Goal: Task Accomplishment & Management: Use online tool/utility

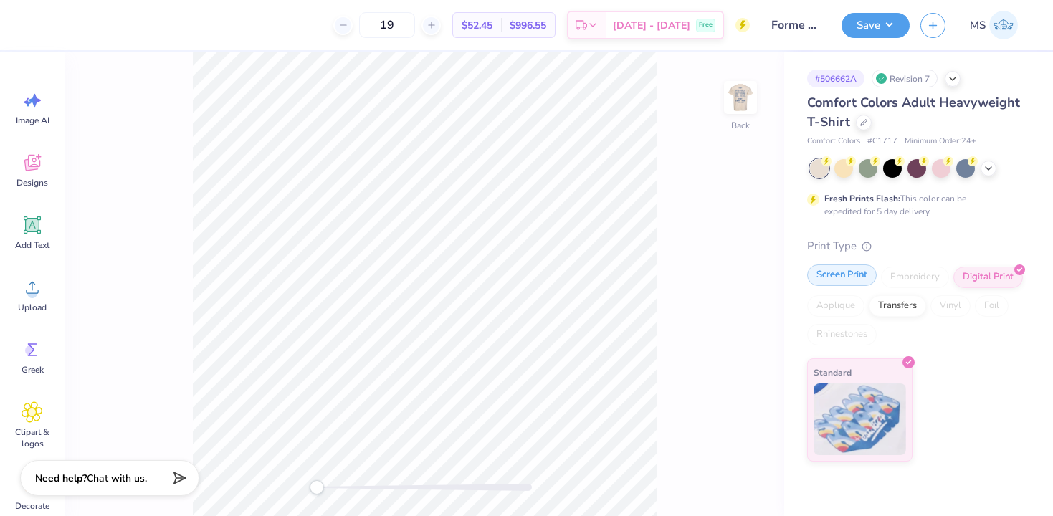
click at [857, 279] on div "Screen Print" at bounding box center [843, 276] width 70 height 22
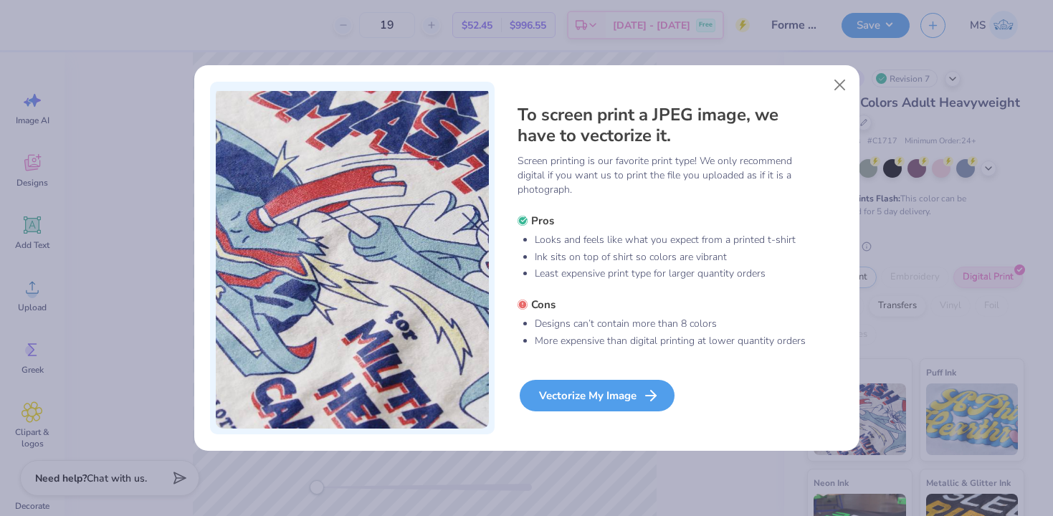
click at [620, 394] on div "Vectorize My Image" at bounding box center [597, 396] width 155 height 32
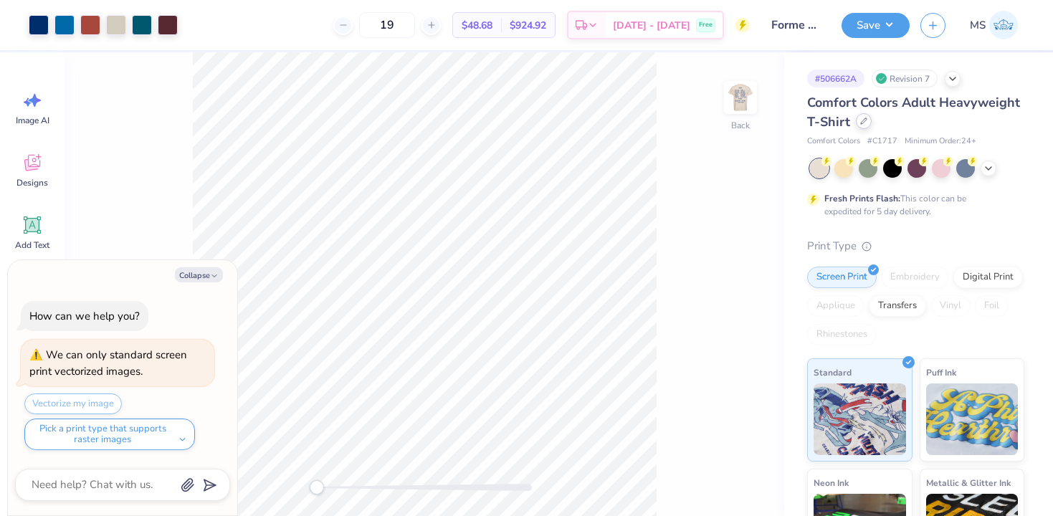
click at [868, 124] on div at bounding box center [864, 121] width 16 height 16
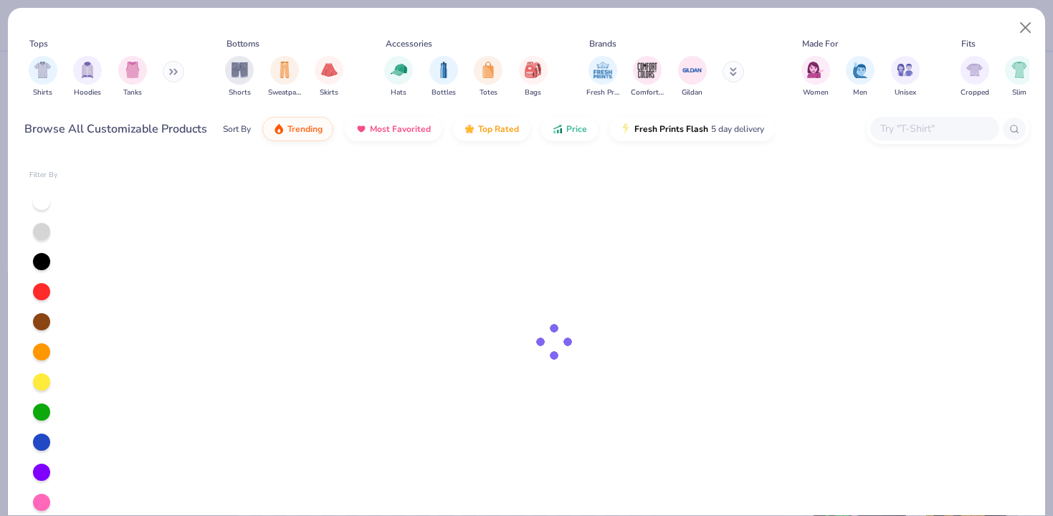
type textarea "x"
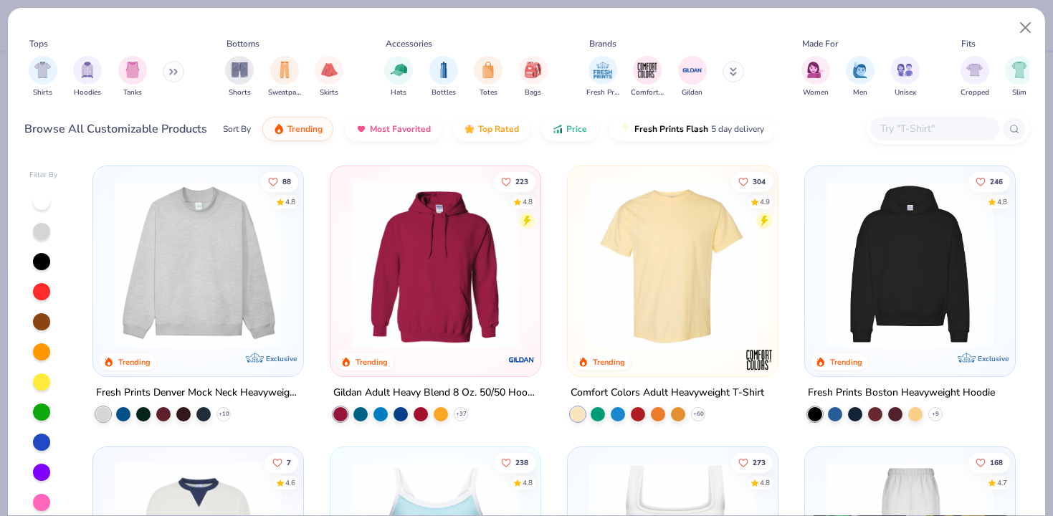
click at [929, 131] on input "text" at bounding box center [934, 128] width 110 height 16
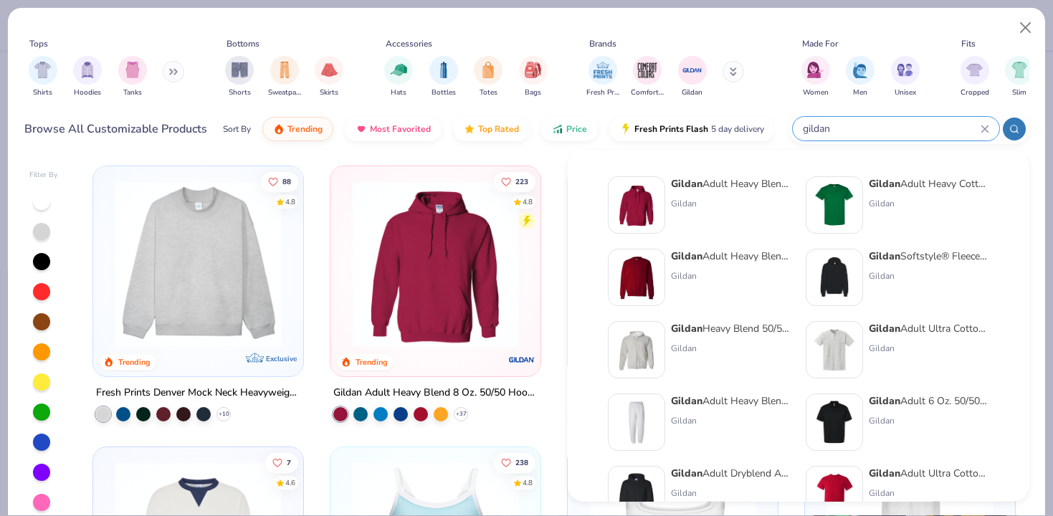
type input "gildan"
click at [879, 194] on div "Gildan Adult Heavy Cotton T-Shirt Gildan" at bounding box center [929, 204] width 120 height 57
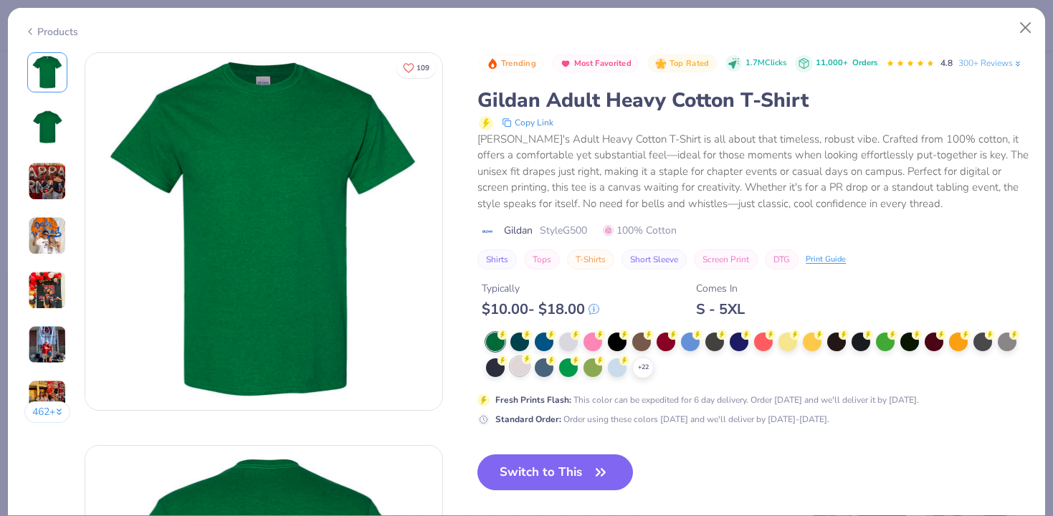
click at [516, 368] on div at bounding box center [520, 366] width 19 height 19
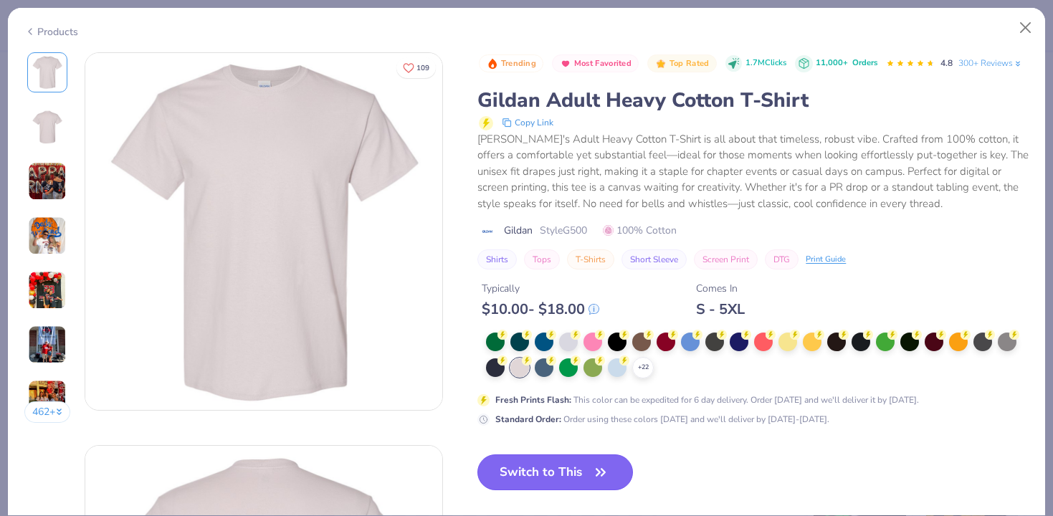
click at [576, 475] on button "Switch to This" at bounding box center [556, 473] width 156 height 36
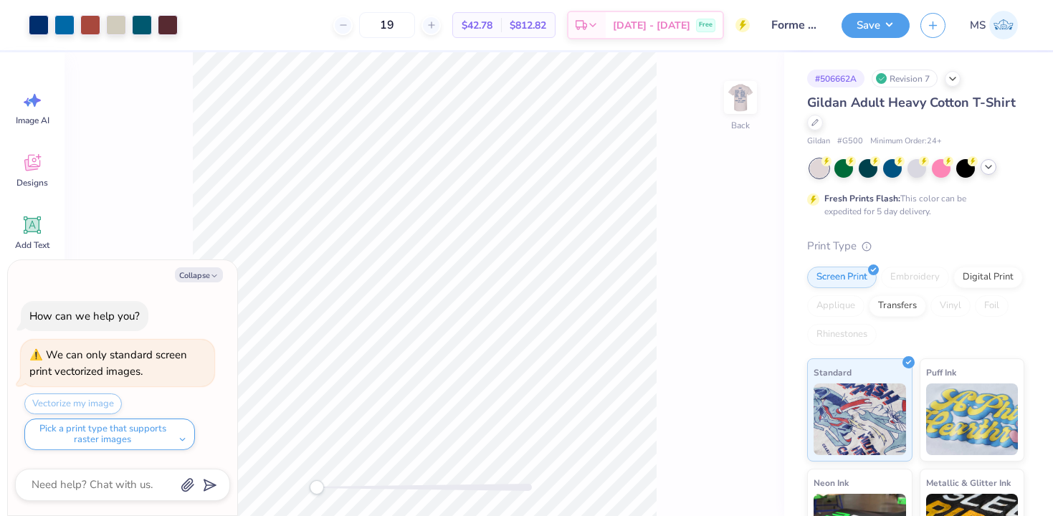
click at [985, 169] on icon at bounding box center [988, 166] width 11 height 11
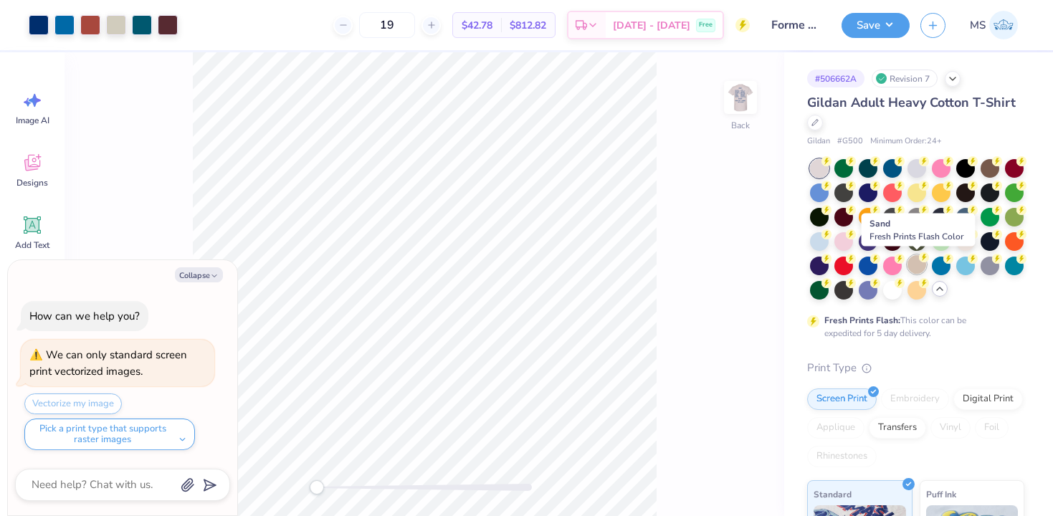
click at [915, 269] on div at bounding box center [917, 264] width 19 height 19
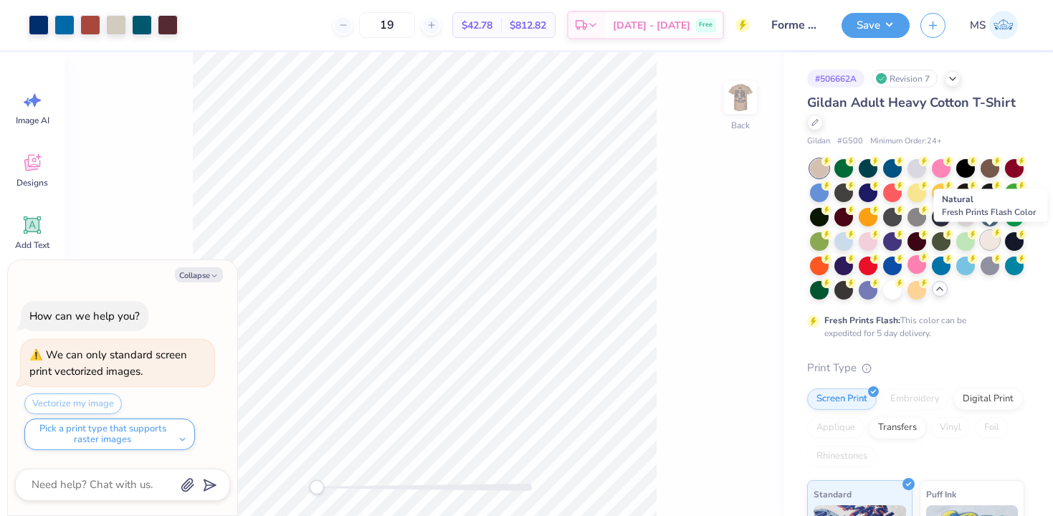
click at [987, 245] on div at bounding box center [990, 240] width 19 height 19
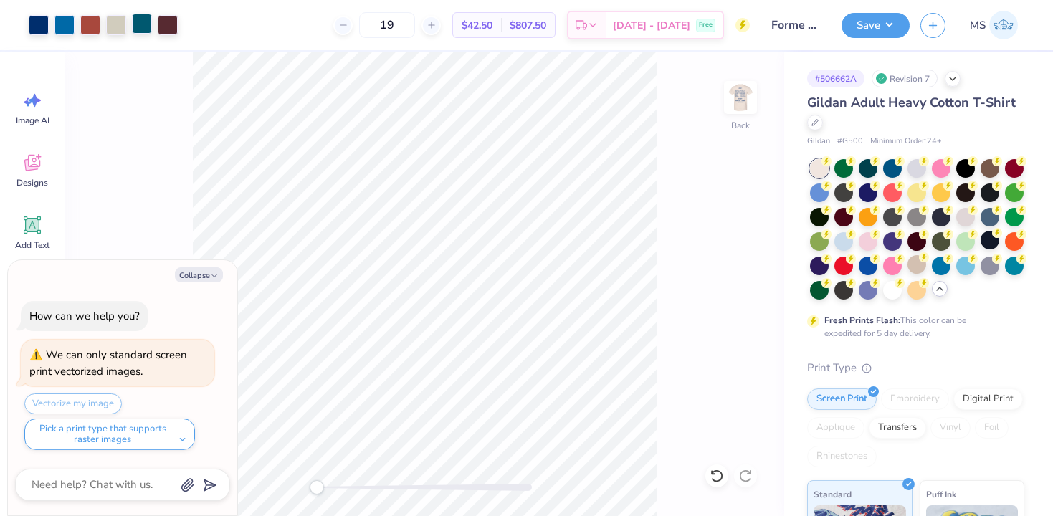
click at [146, 23] on div at bounding box center [142, 24] width 20 height 20
type textarea "x"
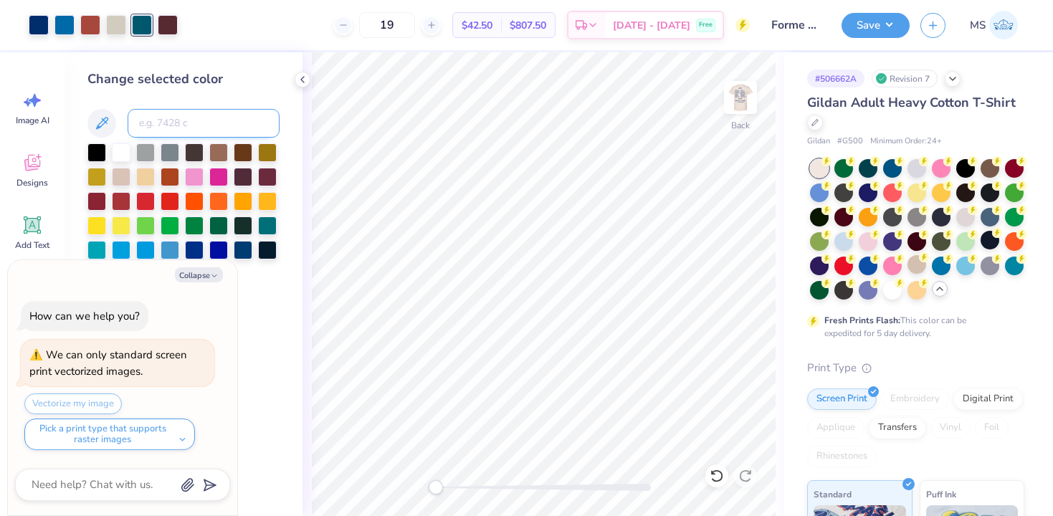
click at [152, 119] on input at bounding box center [204, 123] width 152 height 29
type input "294"
click at [299, 81] on icon at bounding box center [302, 79] width 11 height 11
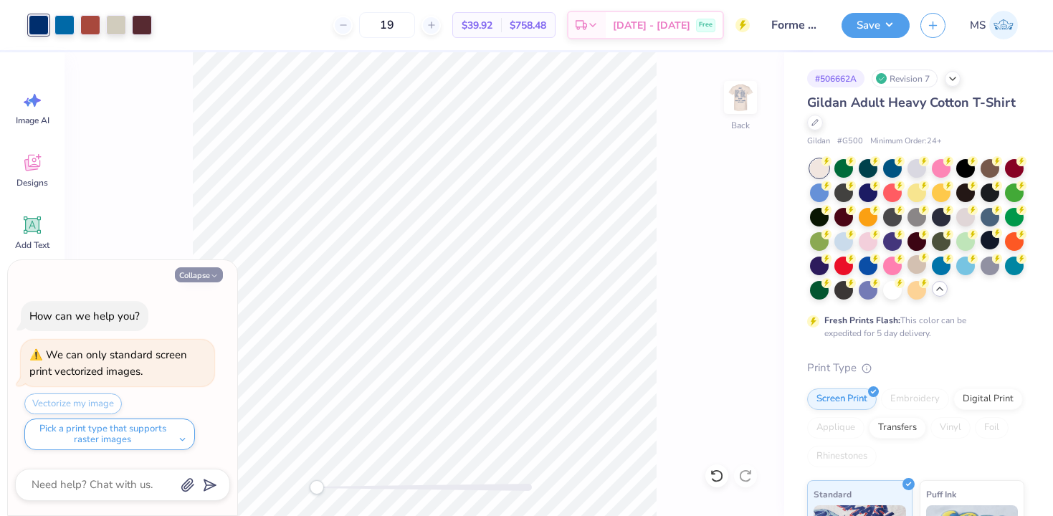
click at [198, 271] on button "Collapse" at bounding box center [199, 274] width 48 height 15
type textarea "x"
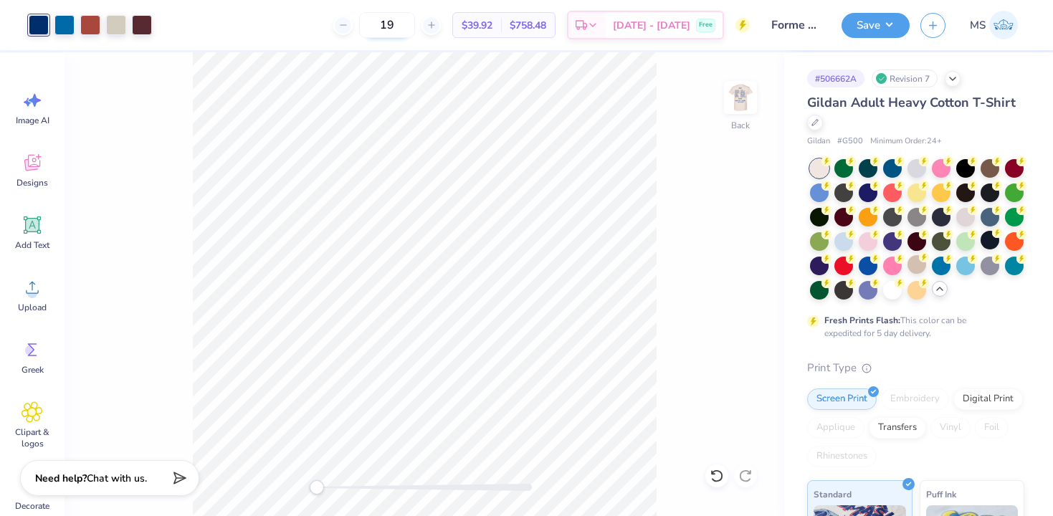
click at [415, 27] on input "19" at bounding box center [387, 25] width 56 height 26
type input "1"
type input "2"
type input "1"
type input "24"
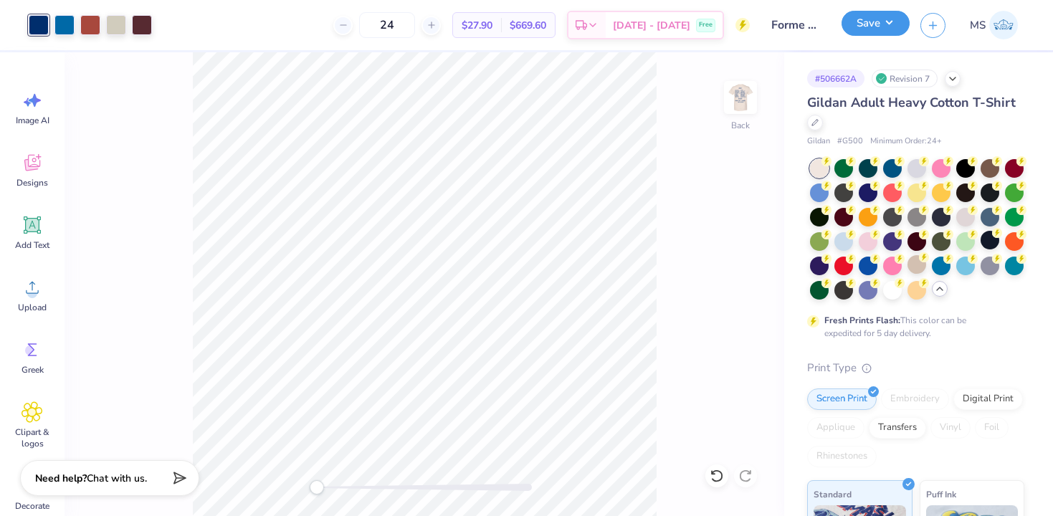
click at [859, 32] on button "Save" at bounding box center [876, 23] width 68 height 25
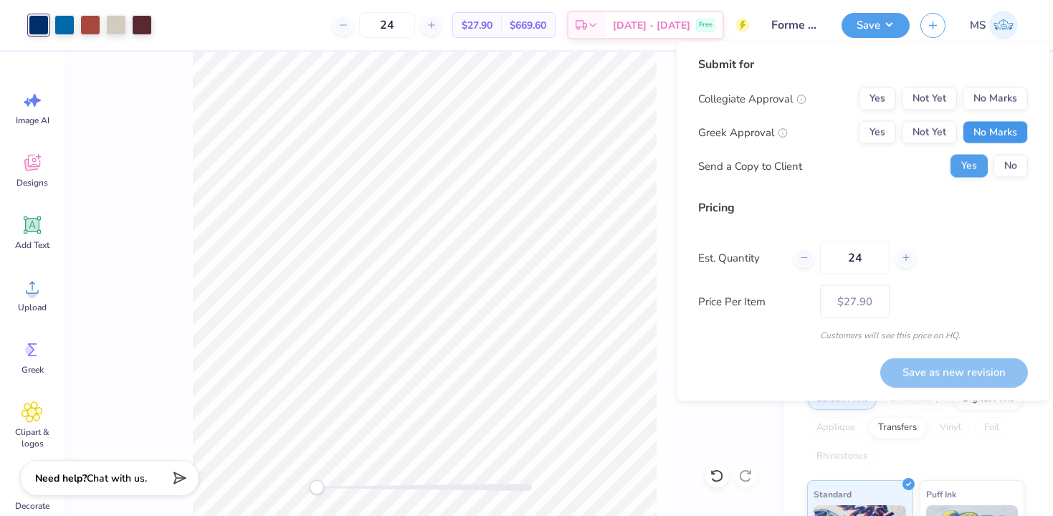
click at [977, 135] on button "No Marks" at bounding box center [995, 132] width 65 height 23
click at [986, 105] on button "No Marks" at bounding box center [995, 98] width 65 height 23
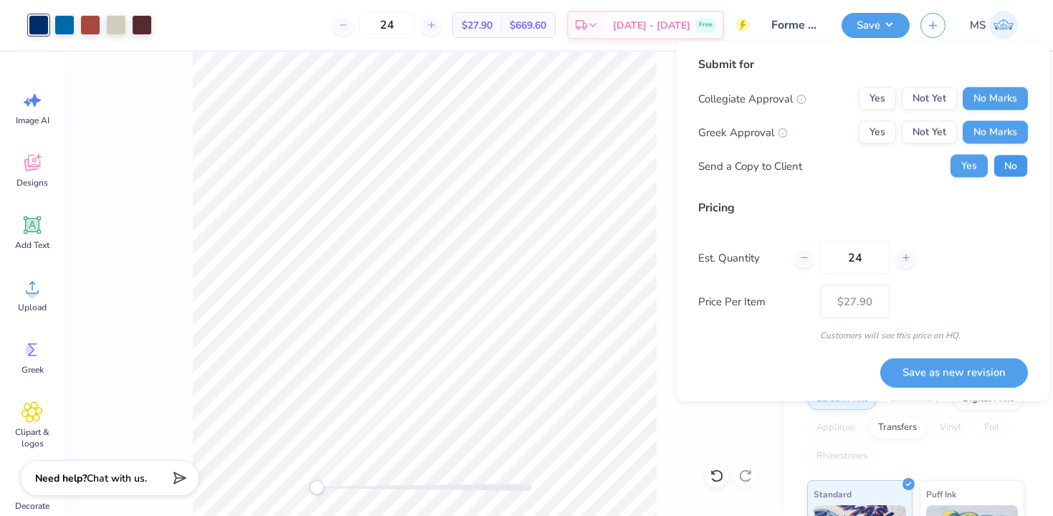
click at [1016, 176] on button "No" at bounding box center [1011, 166] width 34 height 23
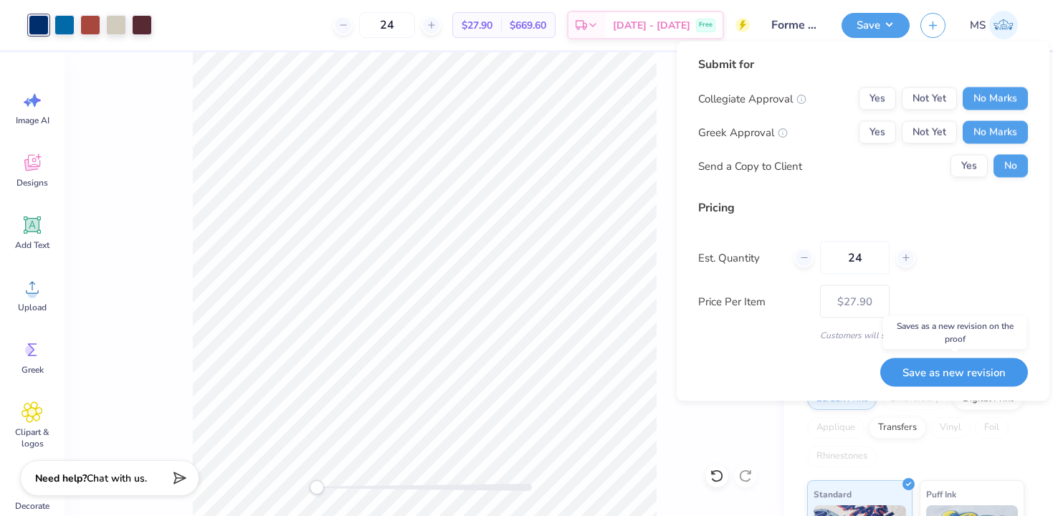
click at [967, 370] on button "Save as new revision" at bounding box center [955, 372] width 148 height 29
type input "$27.90"
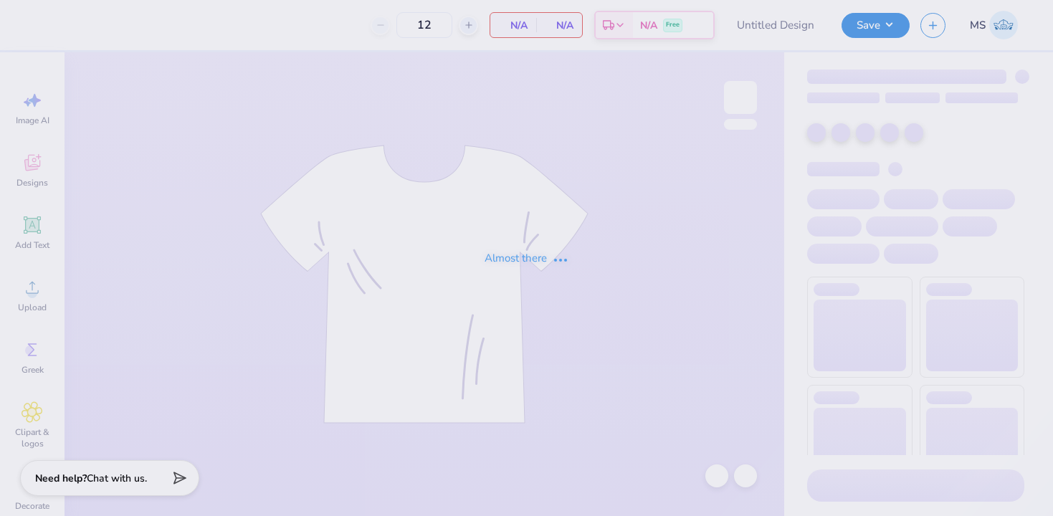
type input "DG shorts"
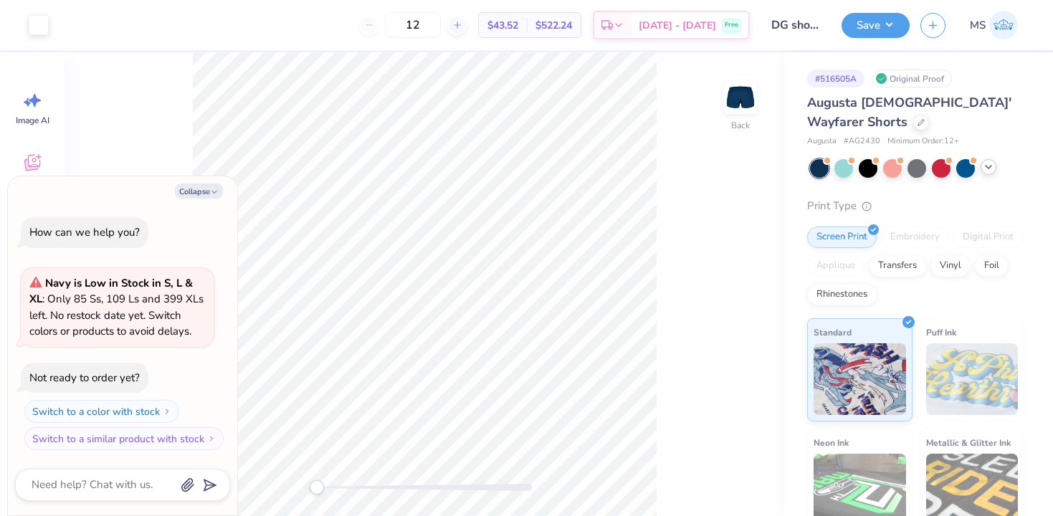
click at [988, 170] on icon at bounding box center [988, 166] width 11 height 11
click at [1010, 170] on icon at bounding box center [1013, 166] width 11 height 11
click at [991, 168] on icon at bounding box center [988, 166] width 11 height 11
click at [1010, 171] on icon at bounding box center [1013, 166] width 11 height 11
click at [990, 167] on polyline at bounding box center [989, 167] width 6 height 3
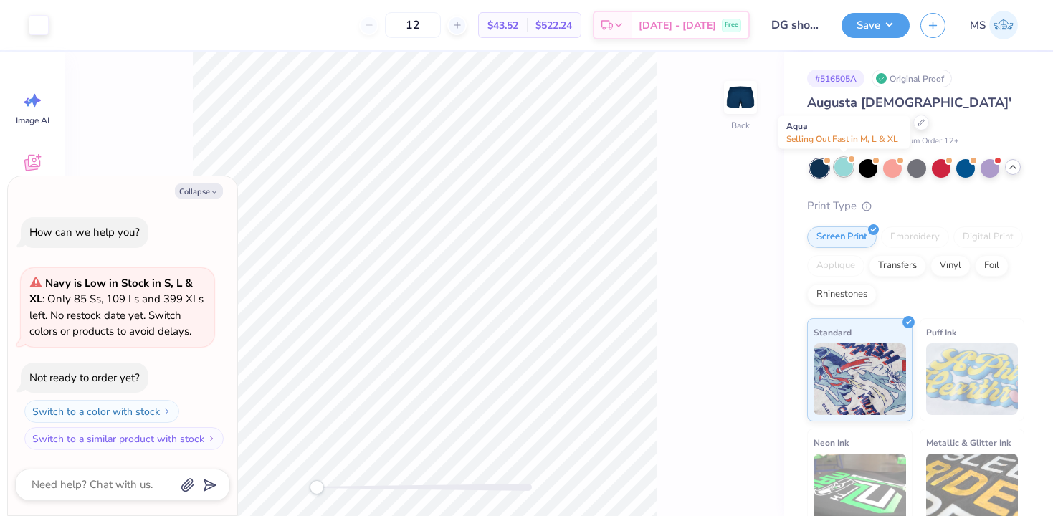
click at [846, 165] on div at bounding box center [844, 167] width 19 height 19
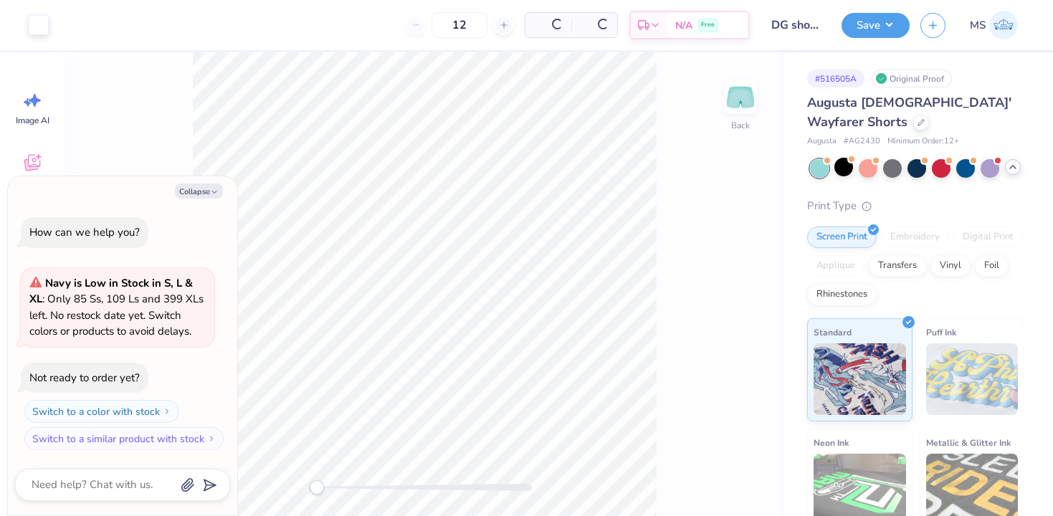
scroll to position [111, 0]
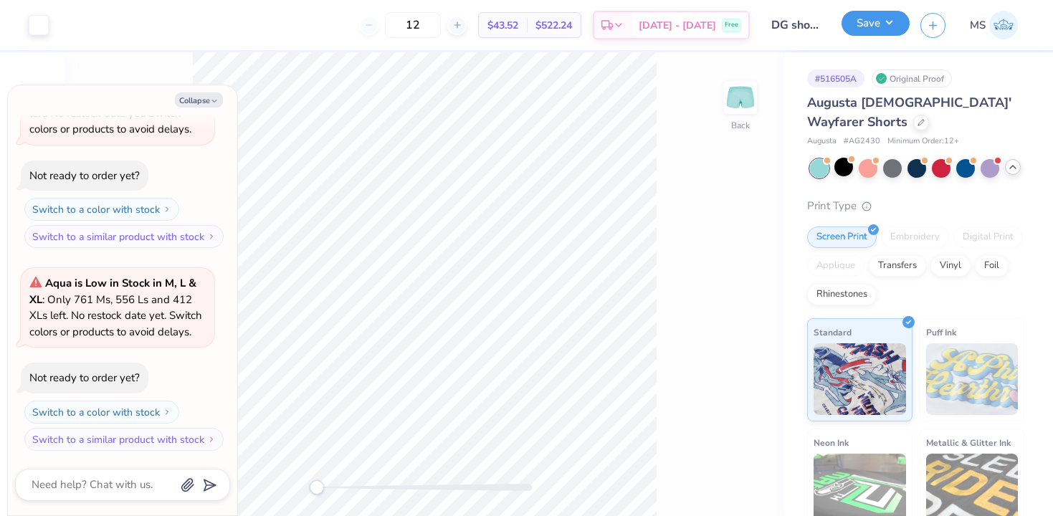
click at [857, 21] on button "Save" at bounding box center [876, 23] width 68 height 25
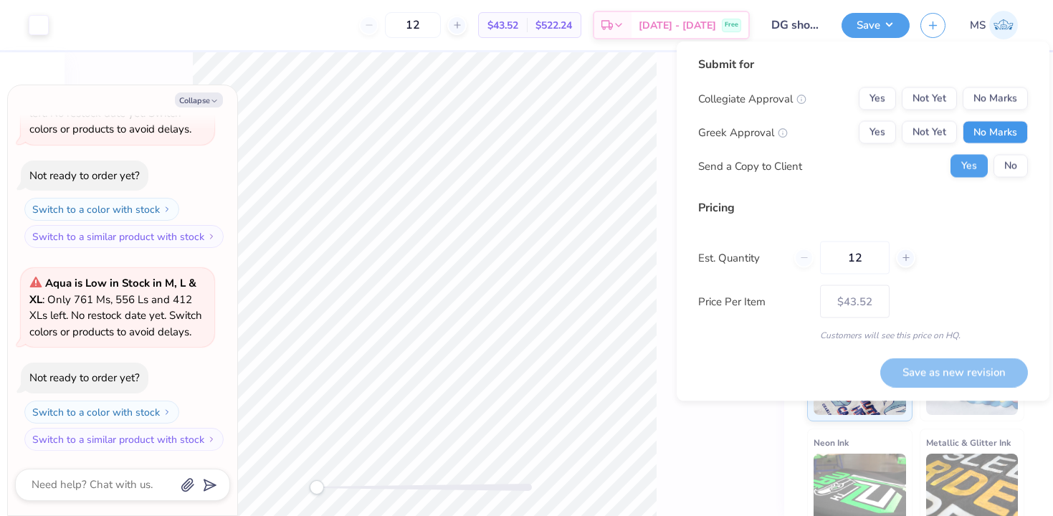
click at [993, 135] on button "No Marks" at bounding box center [995, 132] width 65 height 23
click at [879, 129] on button "Yes" at bounding box center [877, 132] width 37 height 23
click at [1007, 161] on button "No" at bounding box center [1011, 166] width 34 height 23
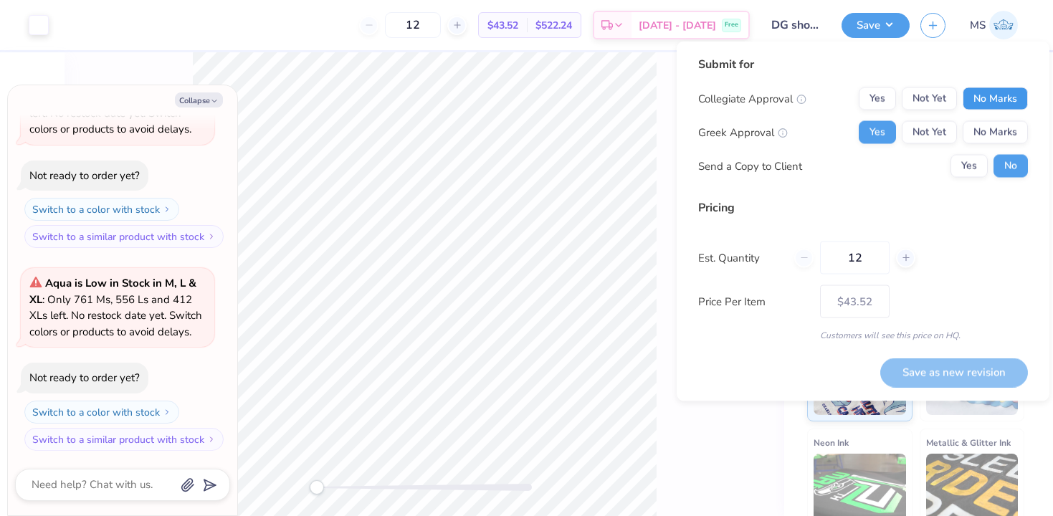
click at [989, 90] on button "No Marks" at bounding box center [995, 98] width 65 height 23
click at [957, 368] on button "Save as new revision" at bounding box center [955, 372] width 148 height 29
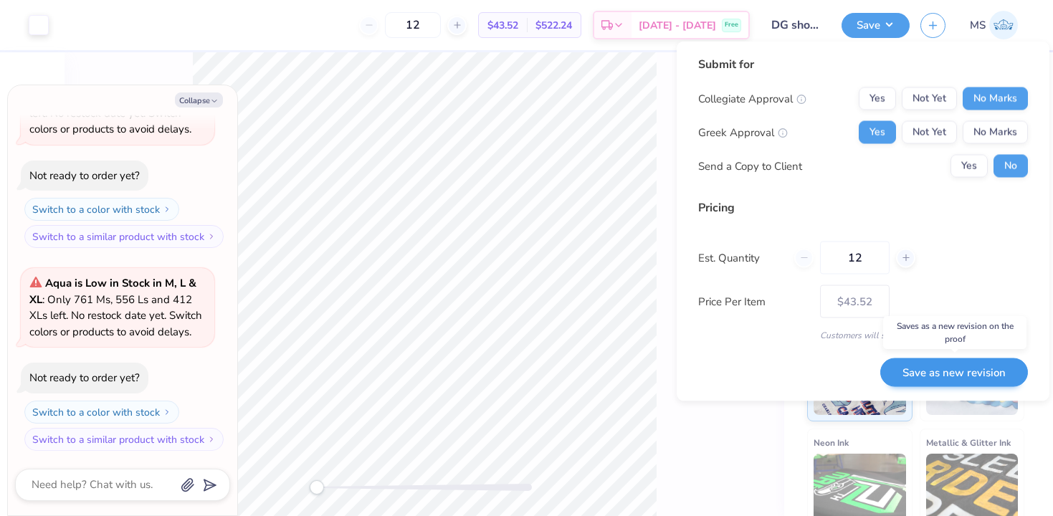
type textarea "x"
type input "– –"
type textarea "x"
type input "$43.52"
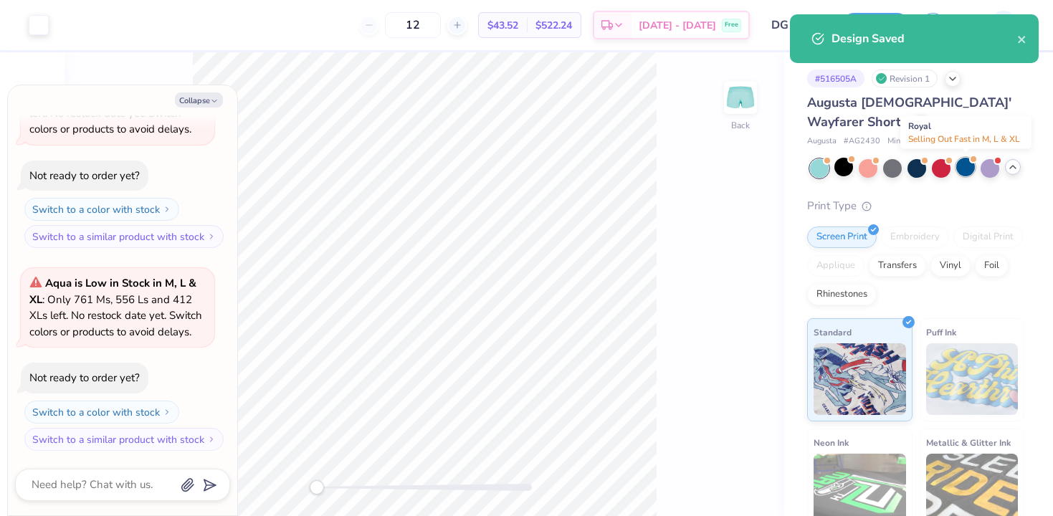
click at [961, 173] on div at bounding box center [966, 167] width 19 height 19
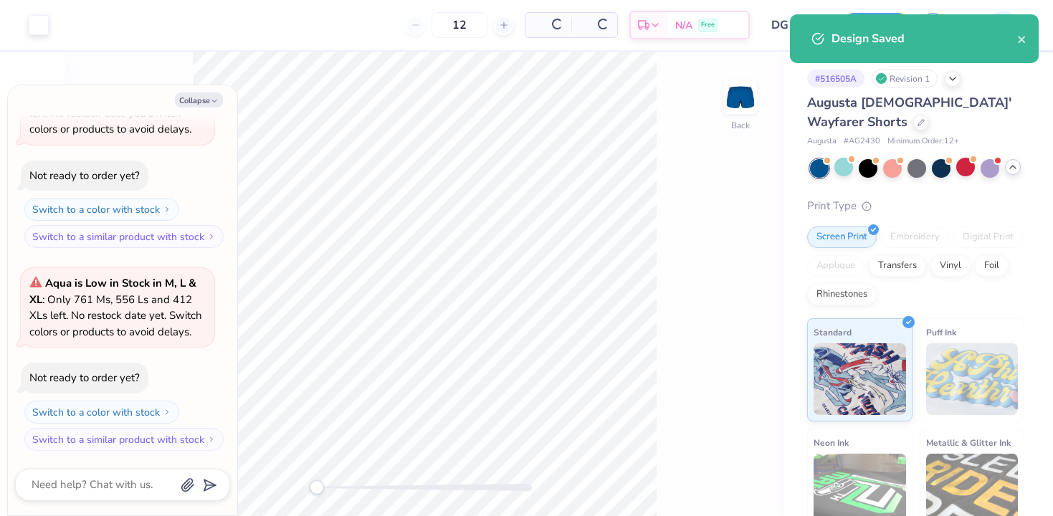
scroll to position [314, 0]
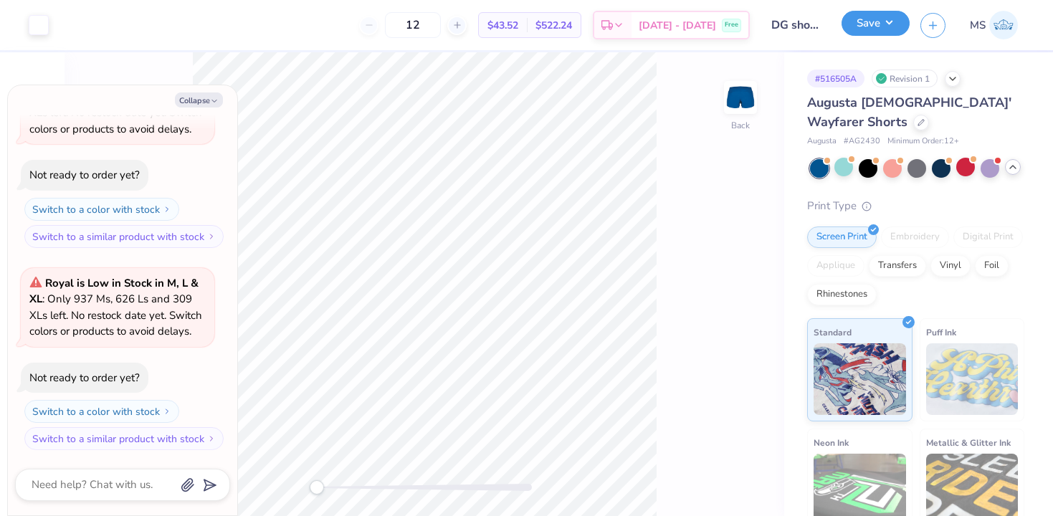
click at [868, 34] on button "Save" at bounding box center [876, 23] width 68 height 25
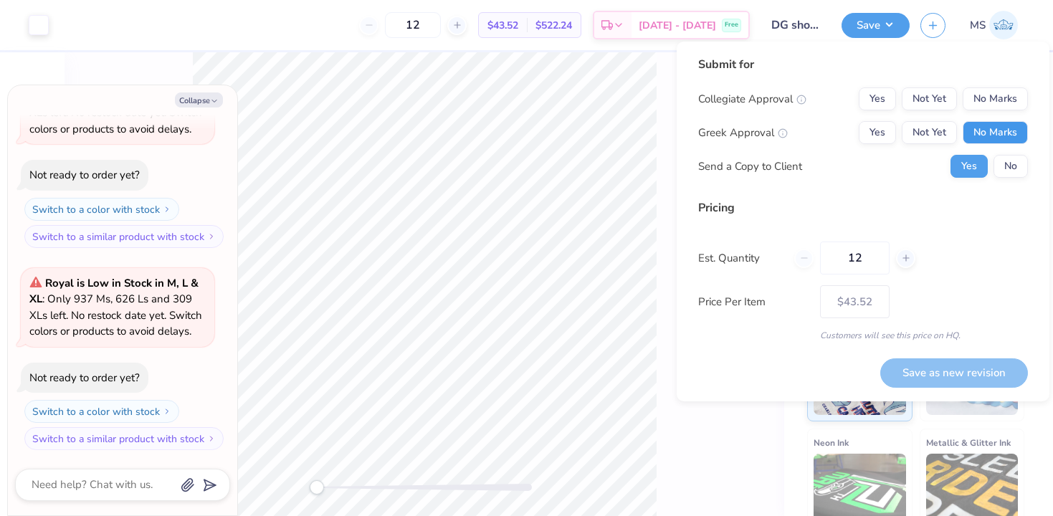
click at [1002, 139] on button "No Marks" at bounding box center [995, 132] width 65 height 23
click at [992, 98] on button "No Marks" at bounding box center [995, 98] width 65 height 23
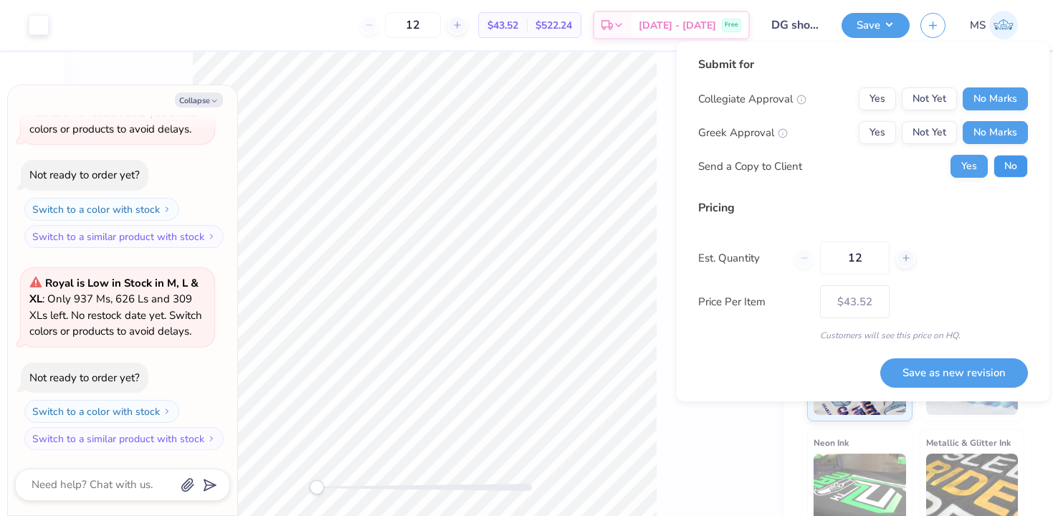
click at [1012, 168] on button "No" at bounding box center [1011, 166] width 34 height 23
click at [885, 127] on button "Yes" at bounding box center [877, 132] width 37 height 23
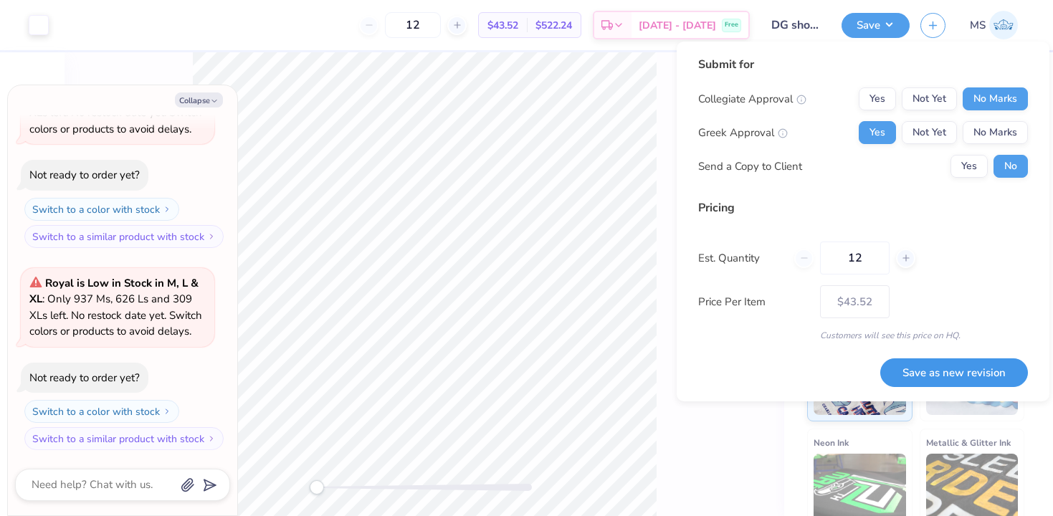
click at [964, 364] on button "Save as new revision" at bounding box center [955, 373] width 148 height 29
type textarea "x"
type input "– –"
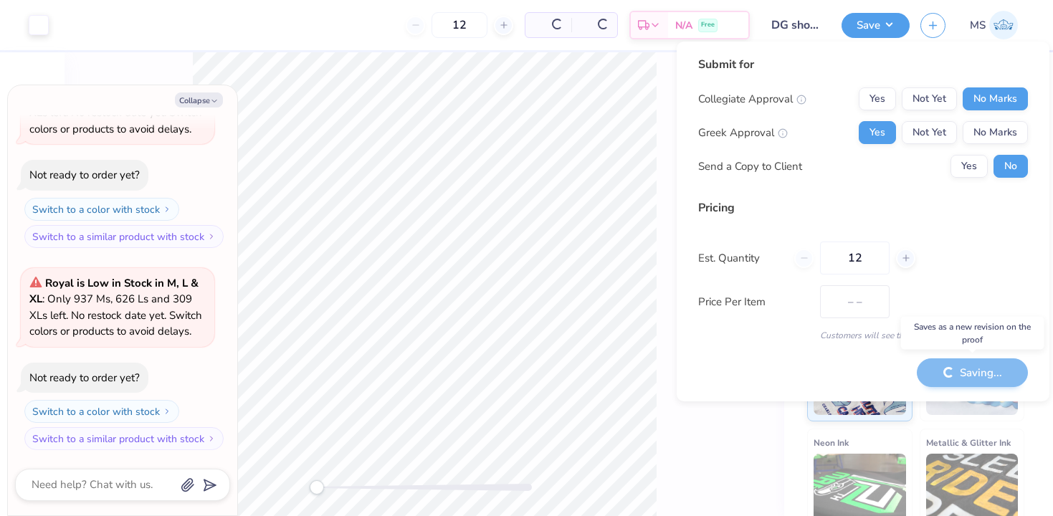
type textarea "x"
type input "$43.52"
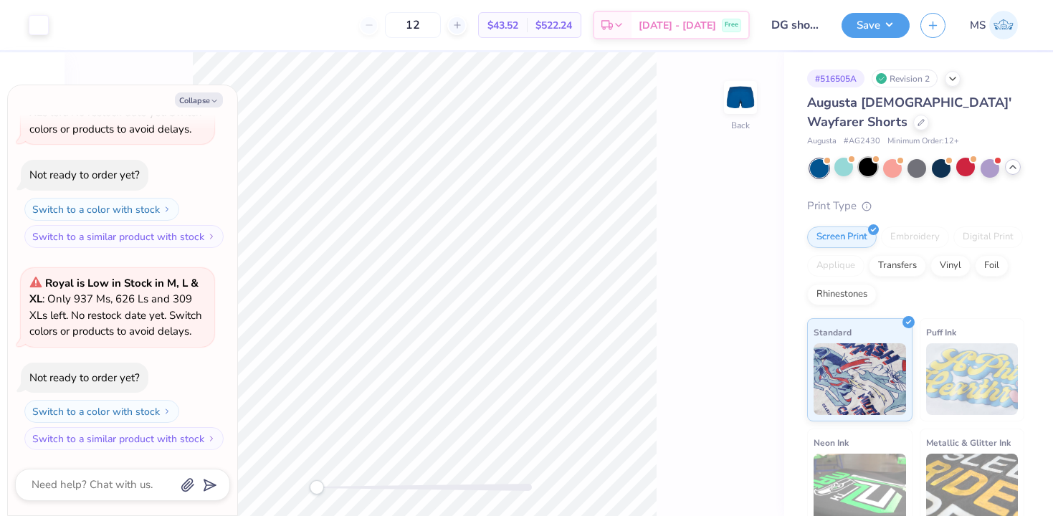
click at [866, 170] on div at bounding box center [868, 167] width 19 height 19
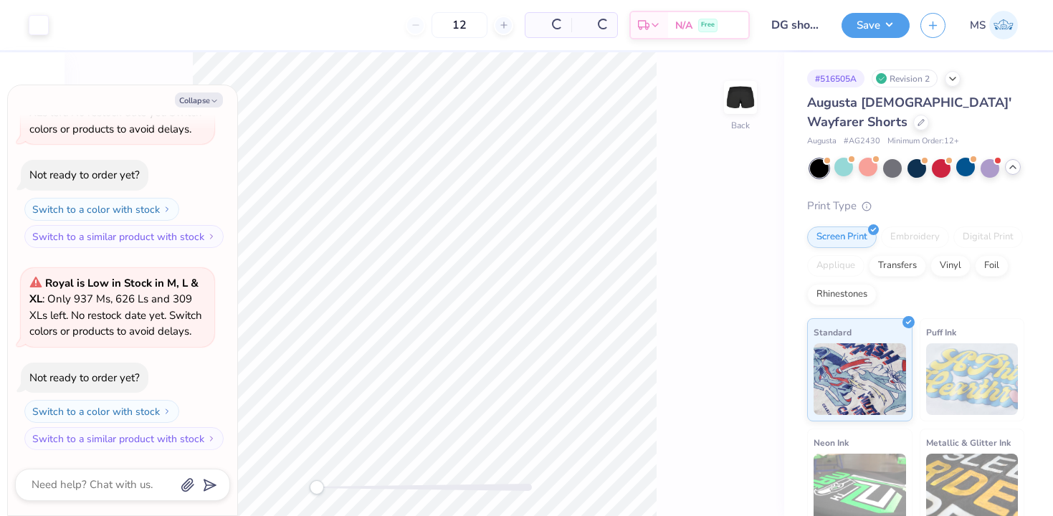
scroll to position [516, 0]
click at [853, 23] on button "Save" at bounding box center [876, 23] width 68 height 25
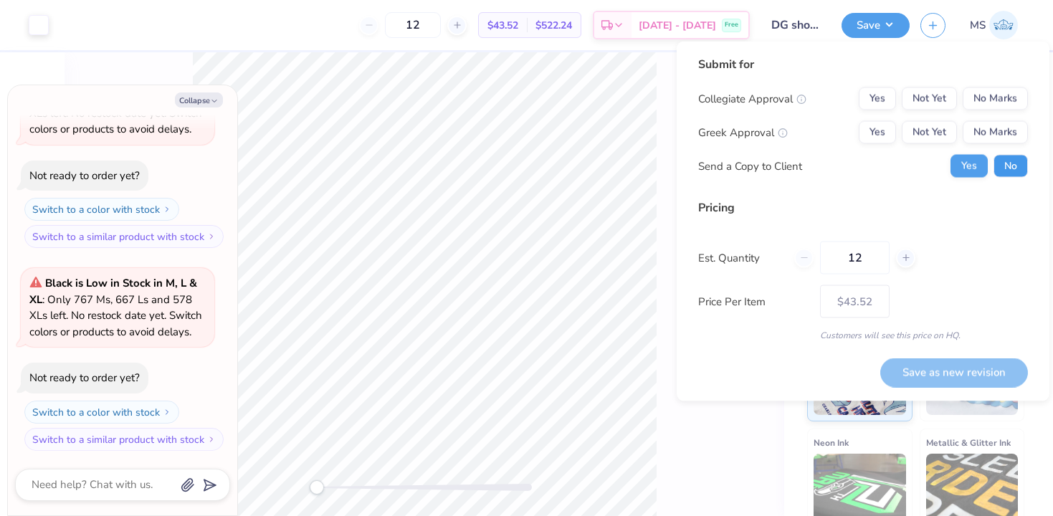
click at [1013, 170] on button "No" at bounding box center [1011, 166] width 34 height 23
click at [891, 129] on button "Yes" at bounding box center [877, 132] width 37 height 23
click at [1003, 103] on button "No Marks" at bounding box center [995, 98] width 65 height 23
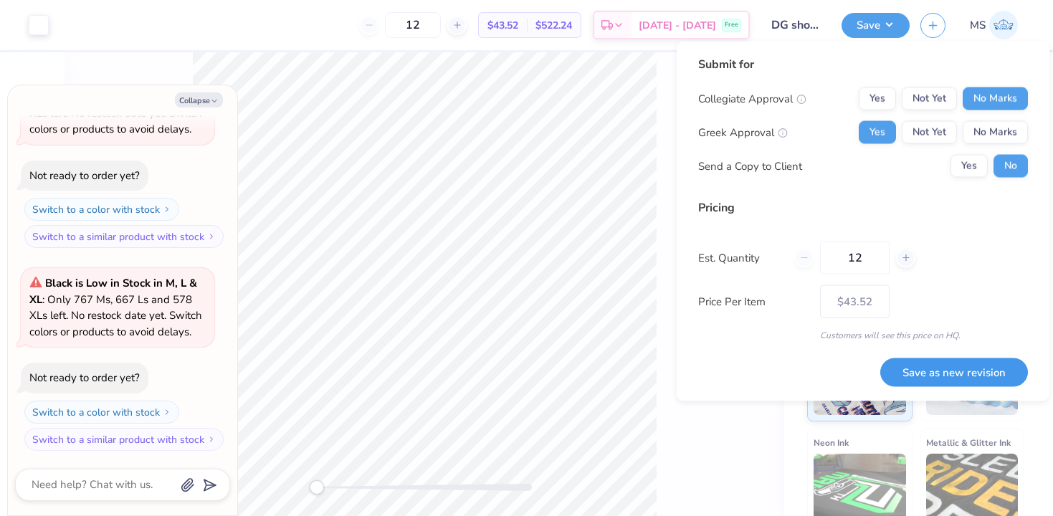
click at [988, 367] on button "Save as new revision" at bounding box center [955, 372] width 148 height 29
type textarea "x"
type input "– –"
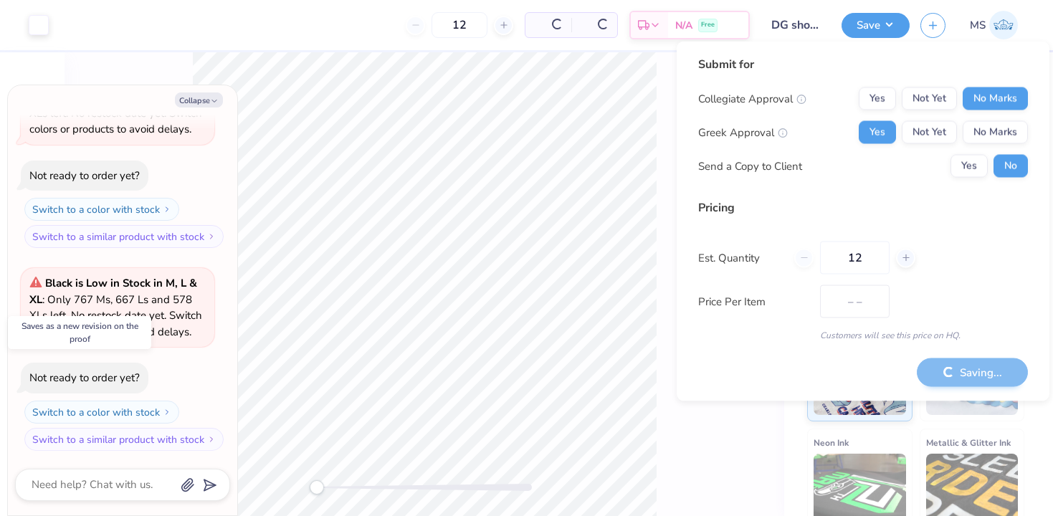
type textarea "x"
type input "$43.52"
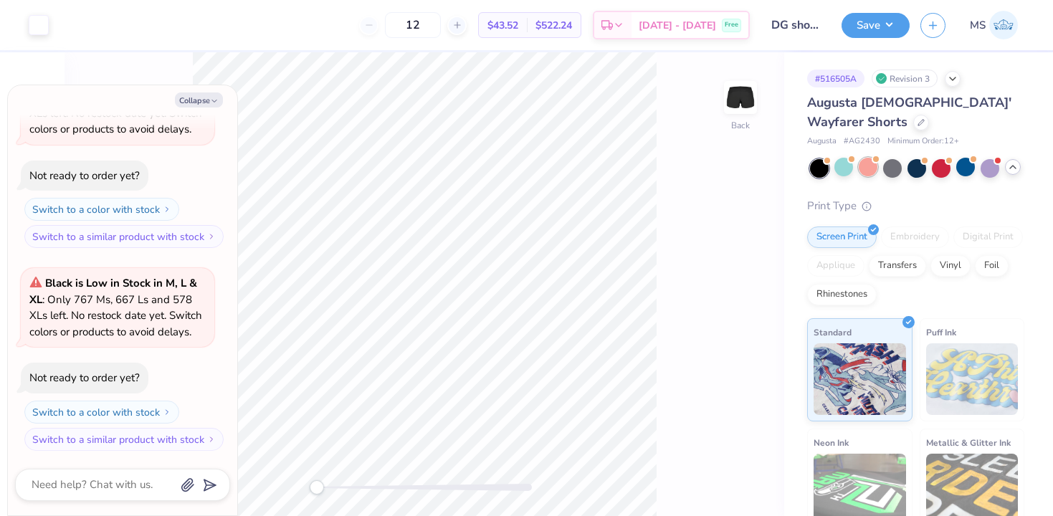
click at [866, 169] on div at bounding box center [868, 167] width 19 height 19
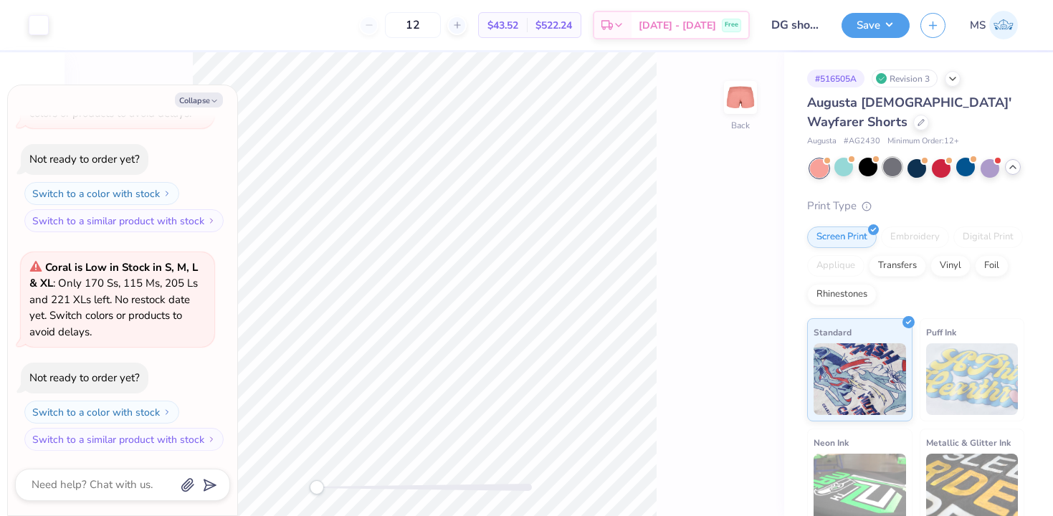
click at [901, 168] on div at bounding box center [893, 167] width 19 height 19
click at [988, 169] on div at bounding box center [990, 167] width 19 height 19
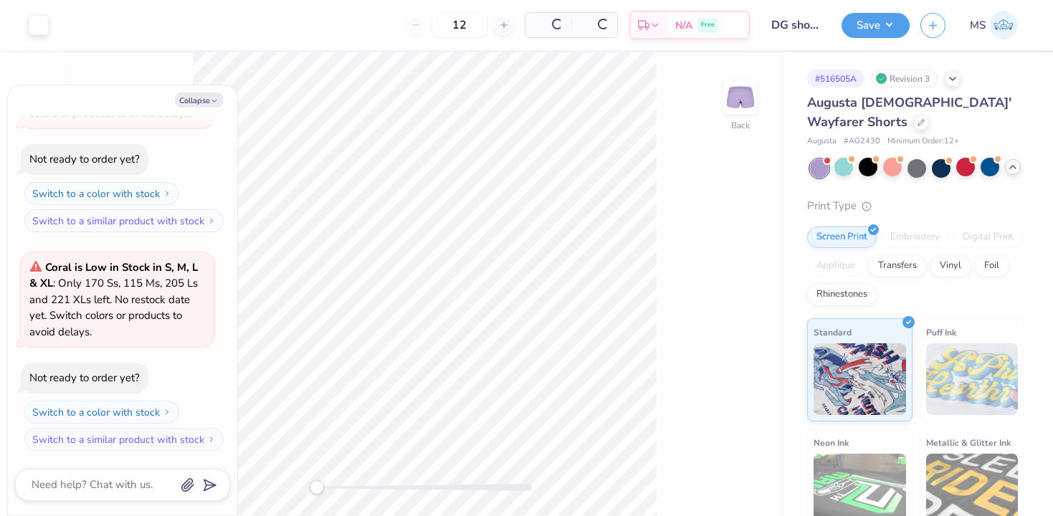
scroll to position [954, 0]
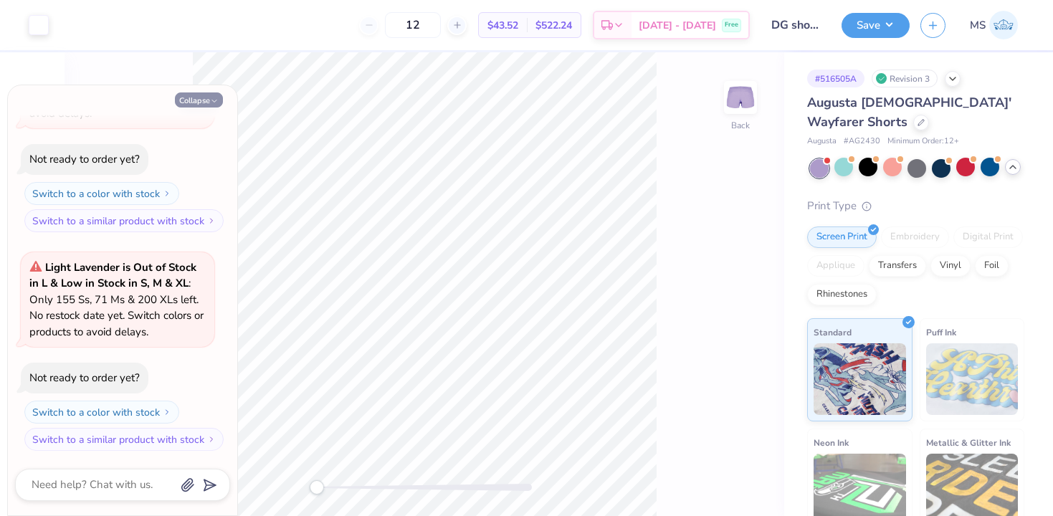
click at [209, 97] on button "Collapse" at bounding box center [199, 100] width 48 height 15
type textarea "x"
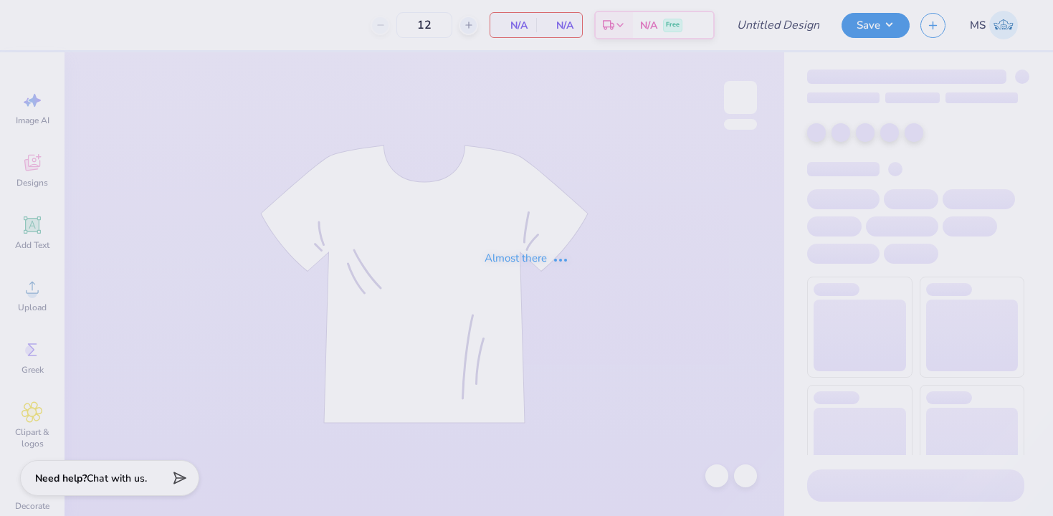
type input "DG shorts"
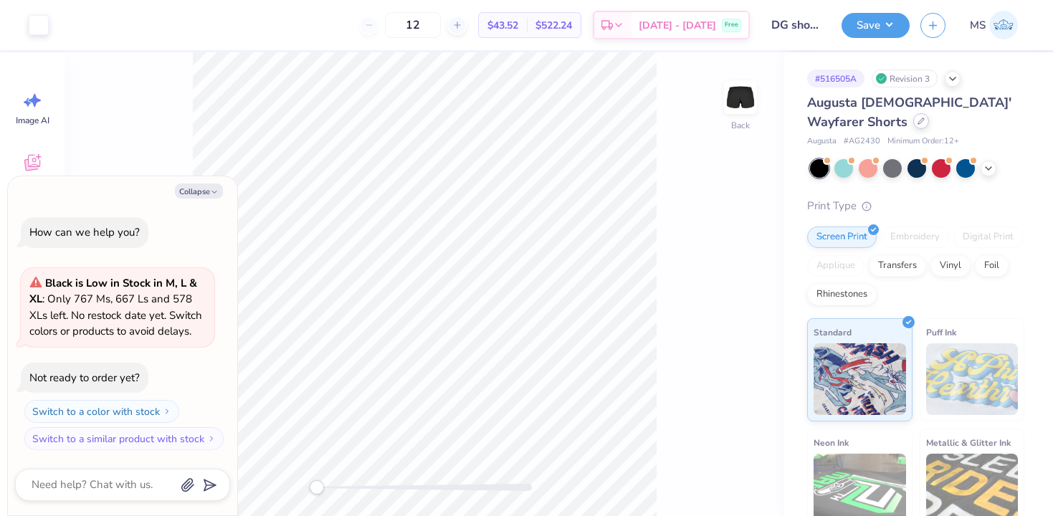
click at [914, 120] on div at bounding box center [922, 121] width 16 height 16
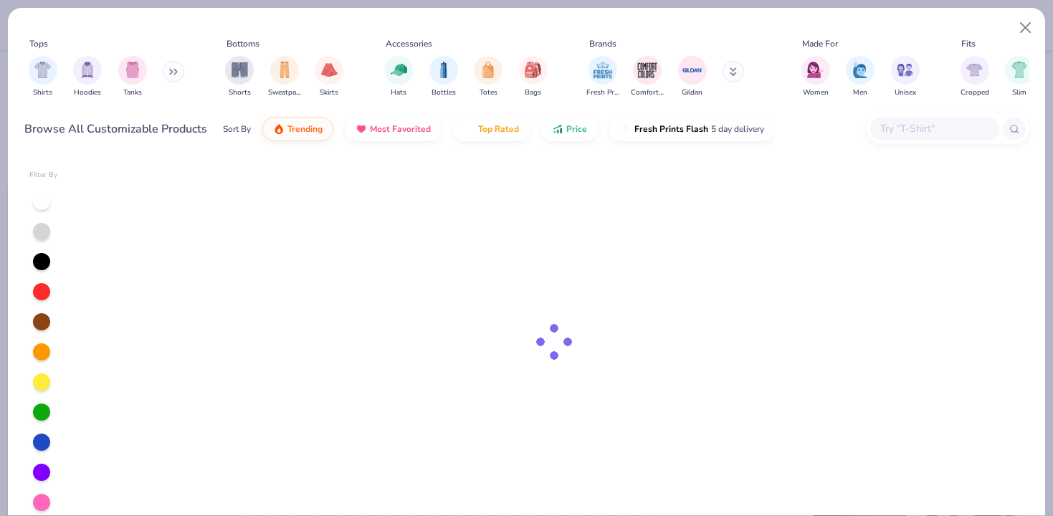
click at [892, 131] on input "text" at bounding box center [934, 128] width 110 height 16
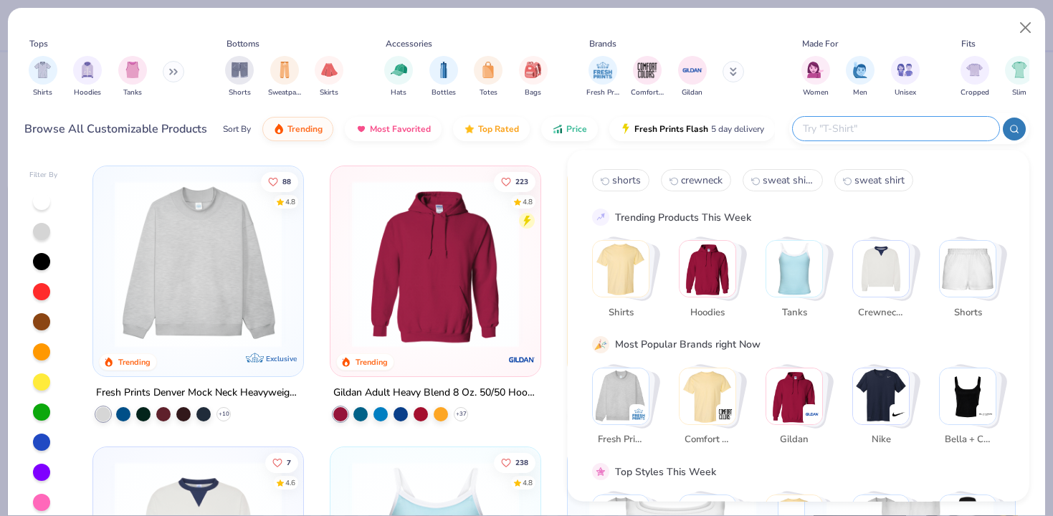
type textarea "x"
type input "shorts"
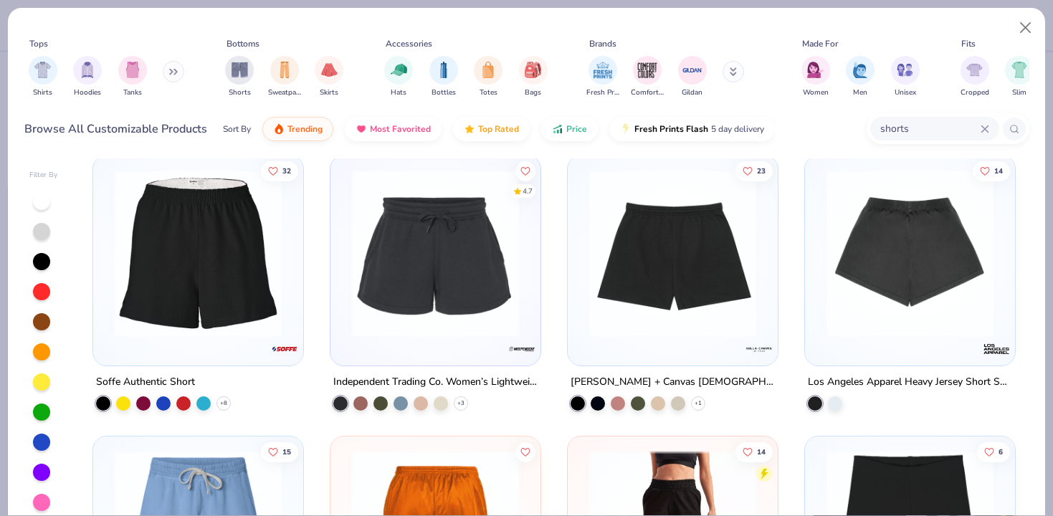
scroll to position [1975, 0]
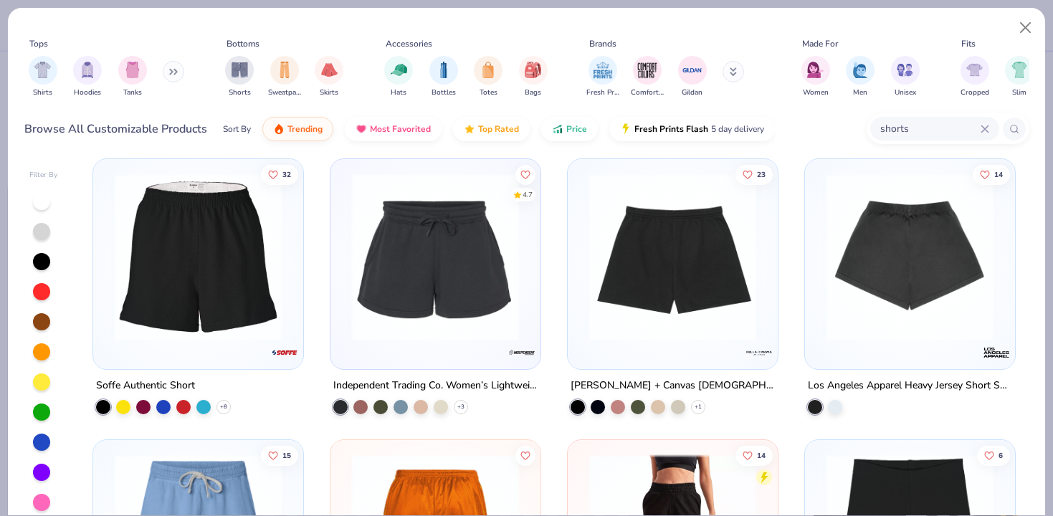
click at [486, 256] on img at bounding box center [435, 257] width 181 height 167
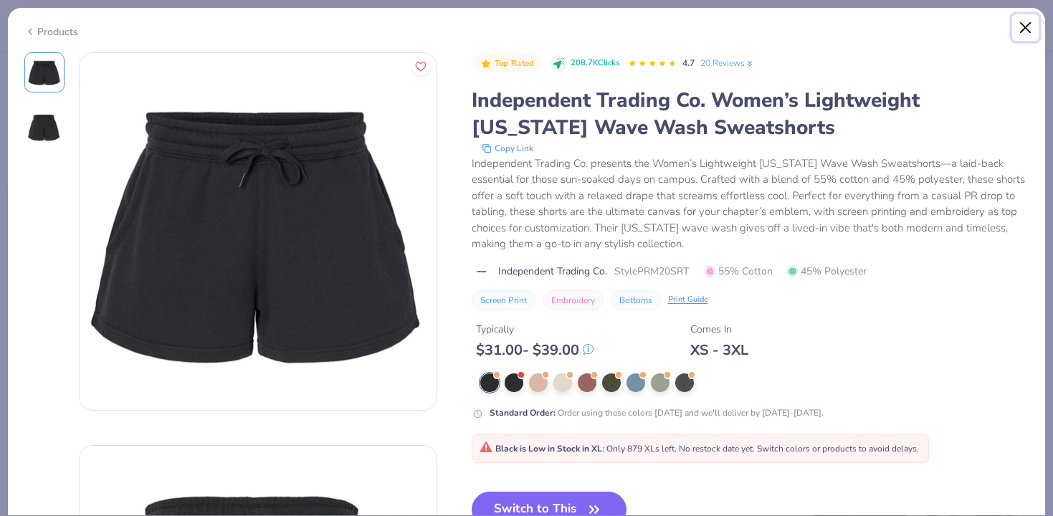
click at [1020, 33] on button "Close" at bounding box center [1026, 27] width 27 height 27
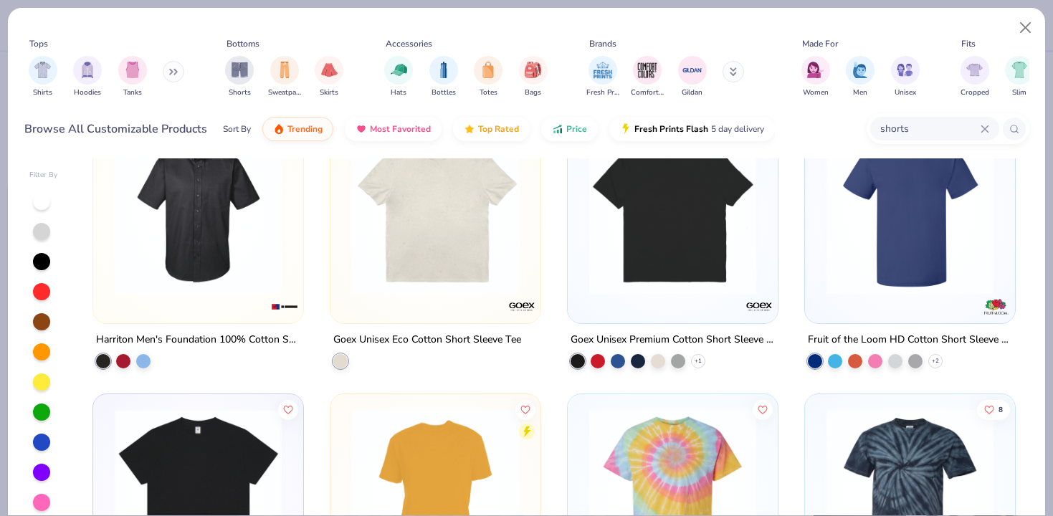
scroll to position [5130, 0]
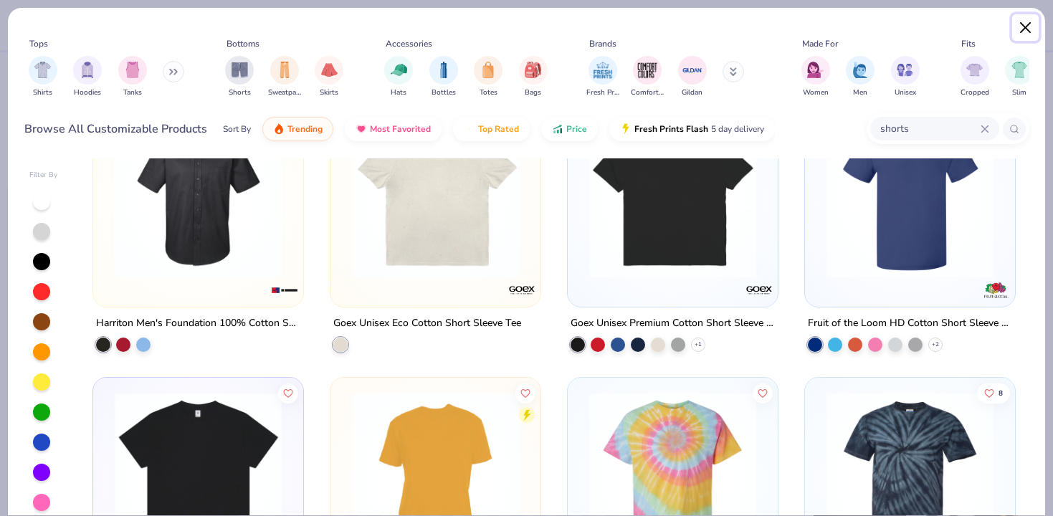
click at [1029, 24] on button "Close" at bounding box center [1026, 27] width 27 height 27
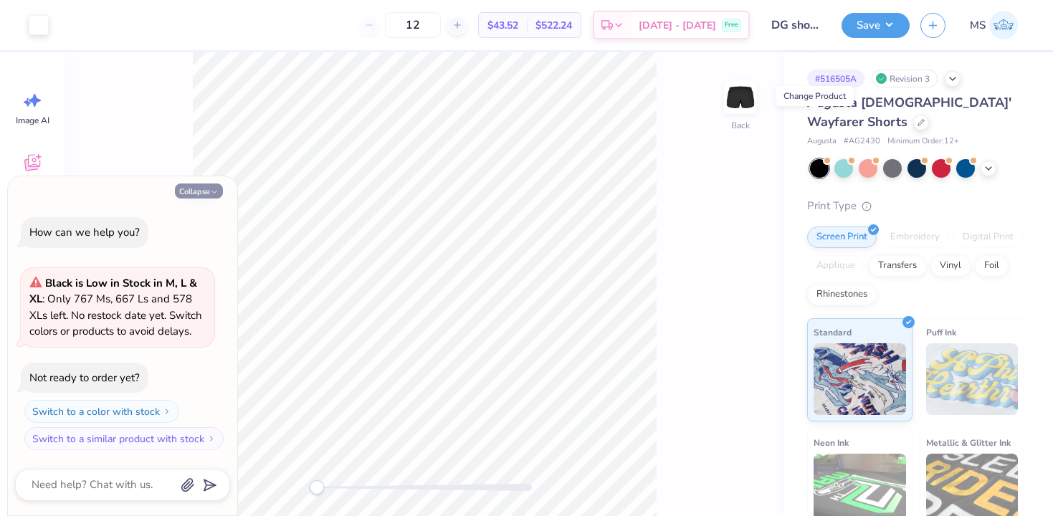
click at [217, 186] on button "Collapse" at bounding box center [199, 191] width 48 height 15
type textarea "x"
